Goal: Task Accomplishment & Management: Manage account settings

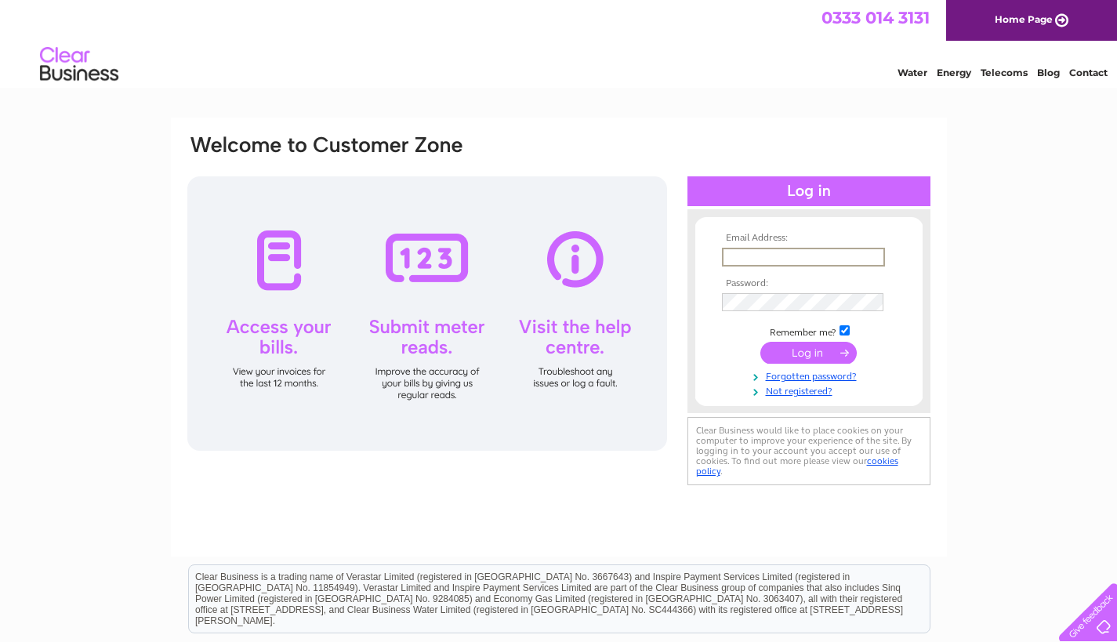
type input "[EMAIL_ADDRESS][DOMAIN_NAME]"
click at [797, 343] on input "submit" at bounding box center [809, 351] width 96 height 22
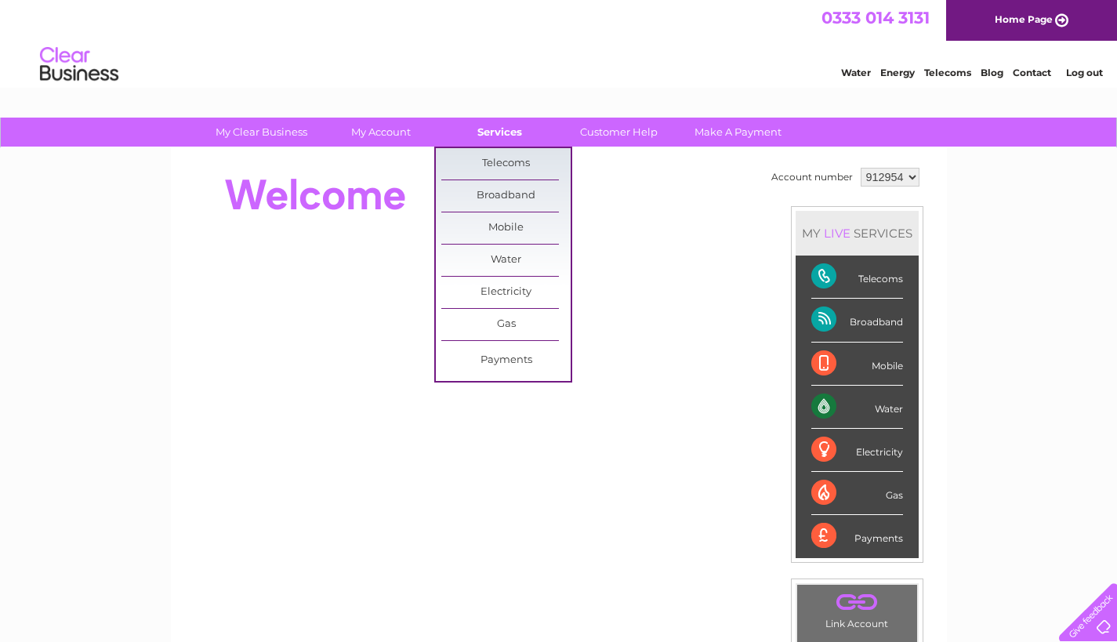
click at [507, 138] on link "Services" at bounding box center [499, 132] width 129 height 29
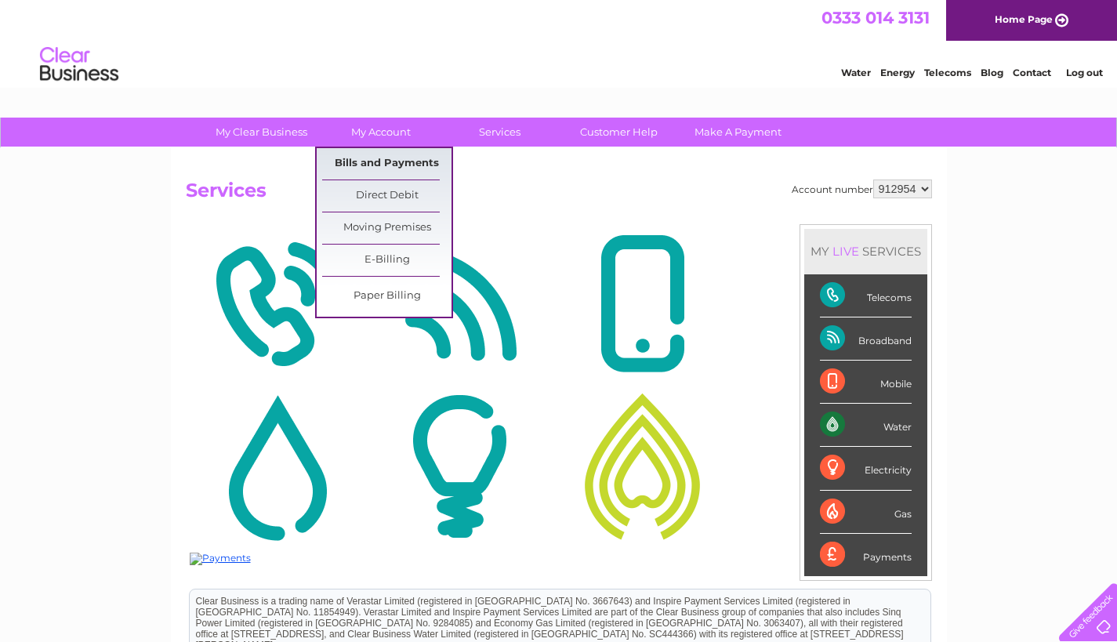
click at [402, 158] on link "Bills and Payments" at bounding box center [386, 163] width 129 height 31
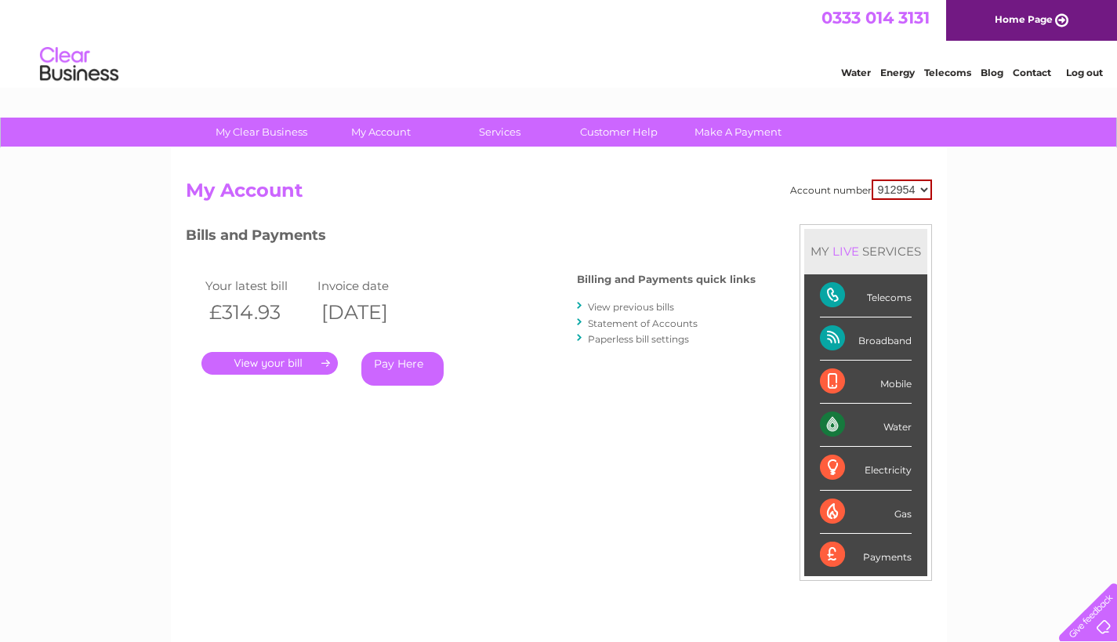
click at [318, 370] on link "." at bounding box center [270, 363] width 136 height 23
click at [308, 355] on link "." at bounding box center [270, 363] width 136 height 23
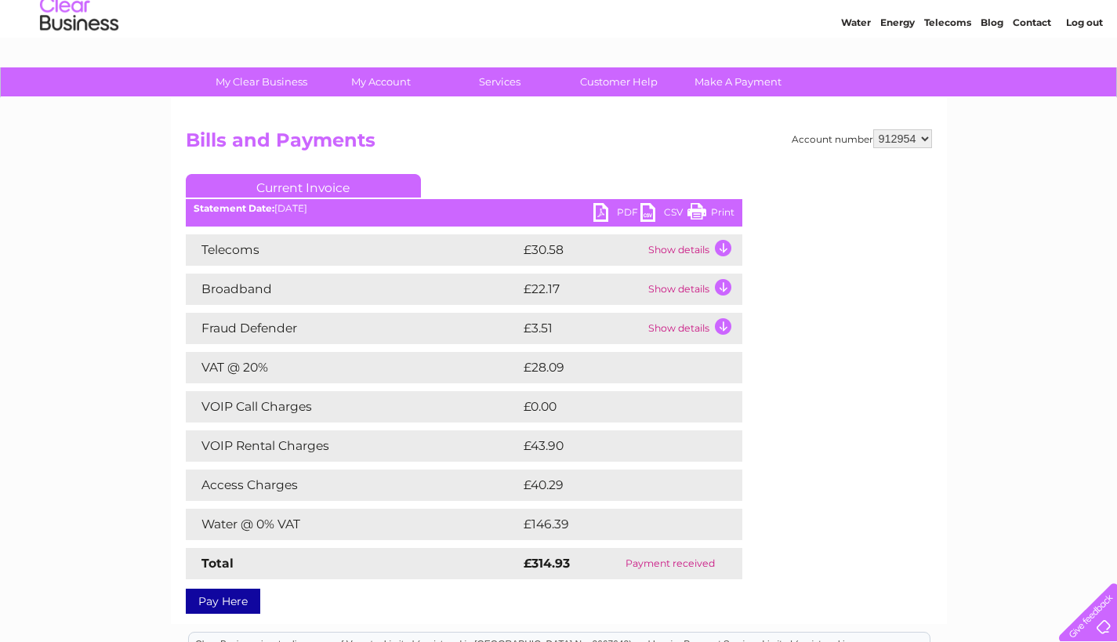
scroll to position [44, 0]
